Goal: Task Accomplishment & Management: Use online tool/utility

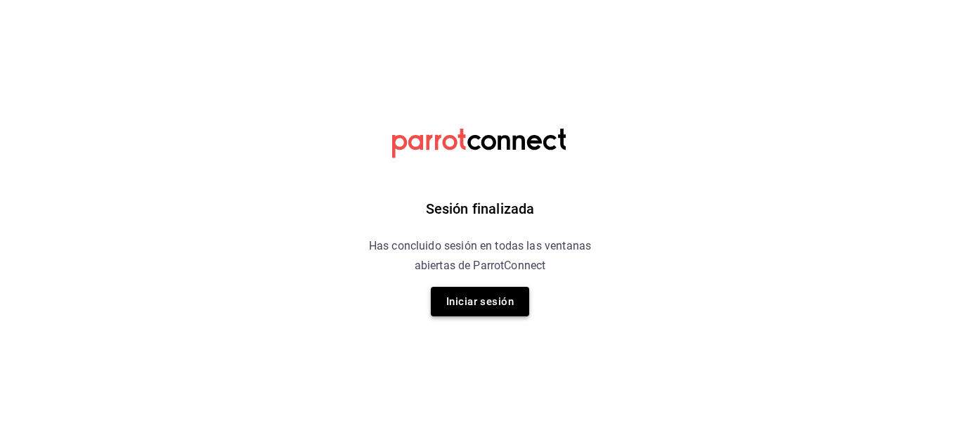
click at [472, 295] on button "Iniciar sesión" at bounding box center [480, 302] width 98 height 30
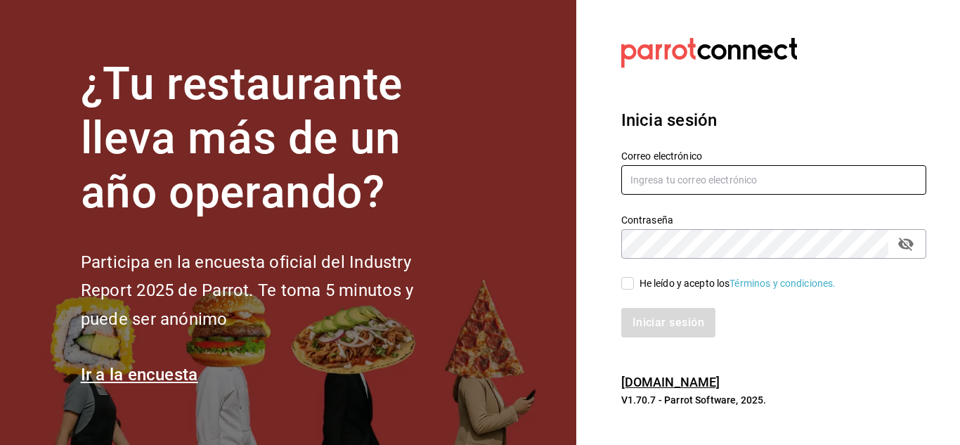
type input "chefamurillo@gmail.com"
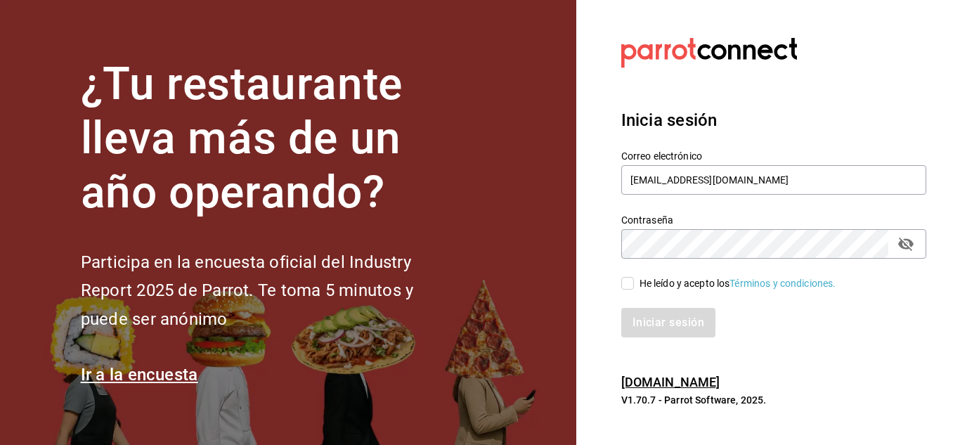
click at [631, 284] on input "He leído y acepto los Términos y condiciones." at bounding box center [627, 283] width 13 height 13
checkbox input "true"
click at [648, 323] on button "Iniciar sesión" at bounding box center [669, 323] width 96 height 30
